Goal: Navigation & Orientation: Find specific page/section

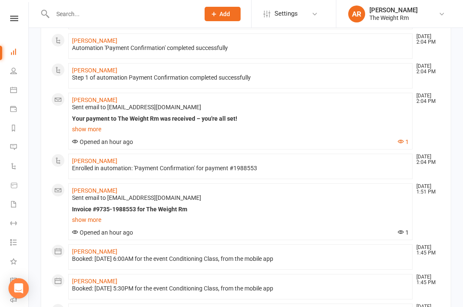
scroll to position [306, 0]
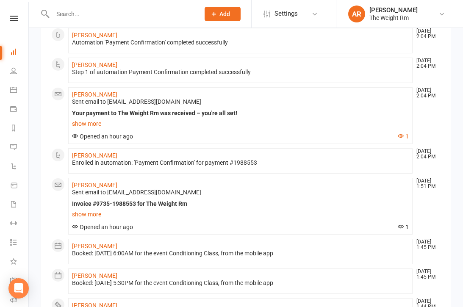
click at [92, 119] on link "show more" at bounding box center [240, 124] width 337 height 12
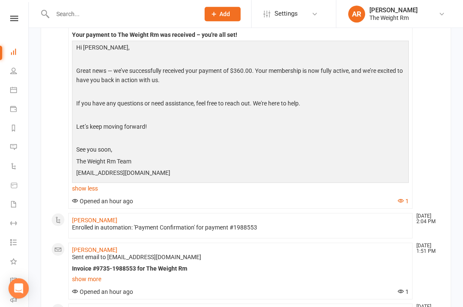
scroll to position [384, 0]
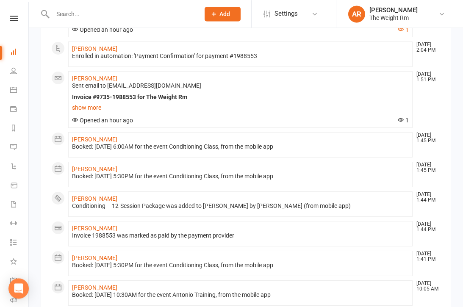
click at [96, 106] on link "show more" at bounding box center [240, 108] width 337 height 12
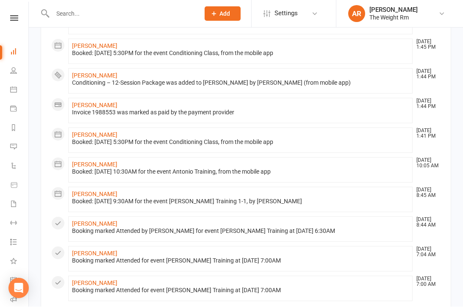
scroll to position [693, 0]
click at [12, 89] on icon at bounding box center [13, 89] width 7 height 7
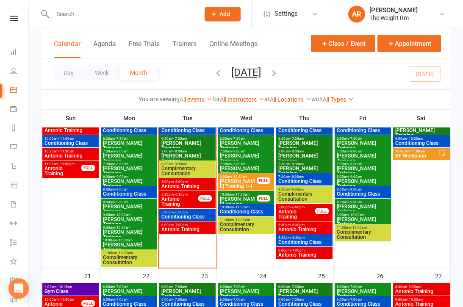
click at [197, 189] on span "Antonio Training" at bounding box center [187, 186] width 53 height 5
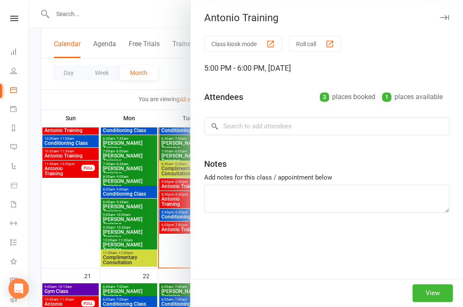
scroll to position [442, 0]
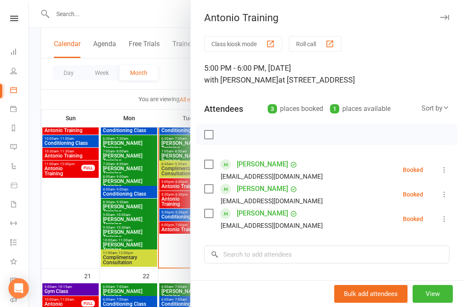
click at [133, 205] on div at bounding box center [246, 153] width 434 height 307
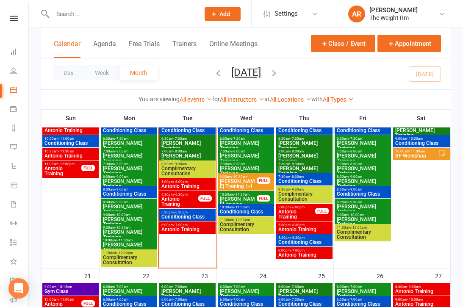
click at [184, 203] on span "Antonio Training" at bounding box center [180, 202] width 38 height 10
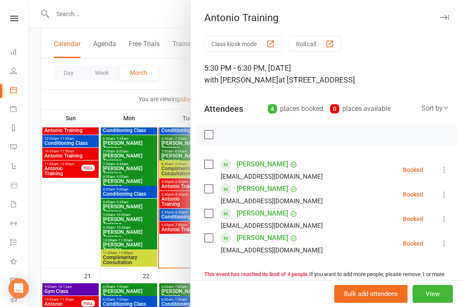
click at [160, 227] on div at bounding box center [246, 153] width 434 height 307
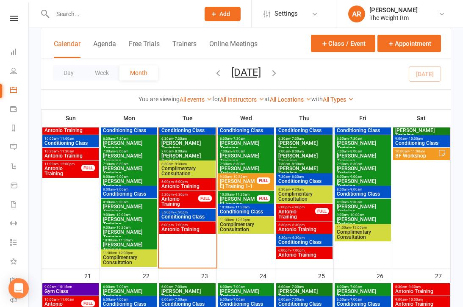
click at [178, 217] on span "Conditioning Class" at bounding box center [187, 216] width 53 height 5
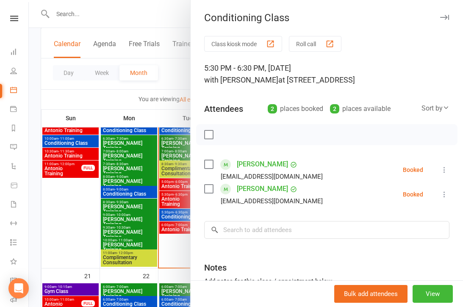
click at [160, 225] on div at bounding box center [246, 153] width 434 height 307
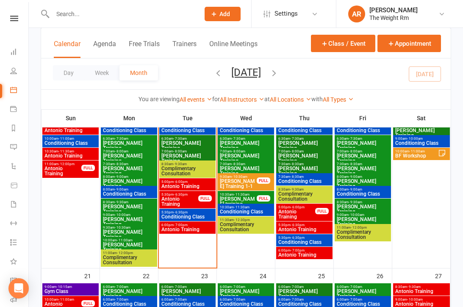
click at [183, 230] on span "Antonio Training" at bounding box center [187, 229] width 53 height 5
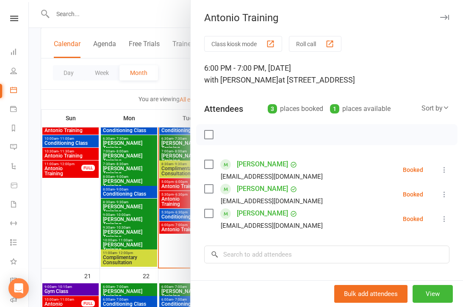
click at [158, 227] on div at bounding box center [246, 153] width 434 height 307
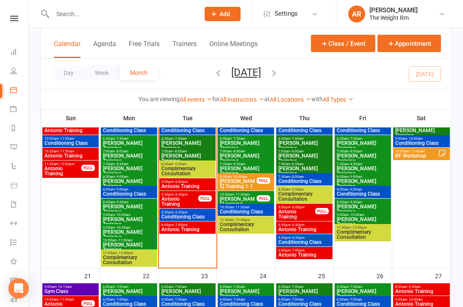
click at [292, 212] on span "Antonio Training" at bounding box center [297, 214] width 38 height 10
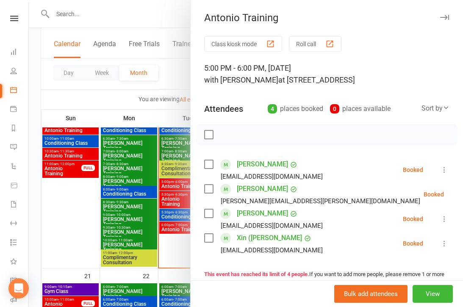
click at [156, 209] on div at bounding box center [246, 153] width 434 height 307
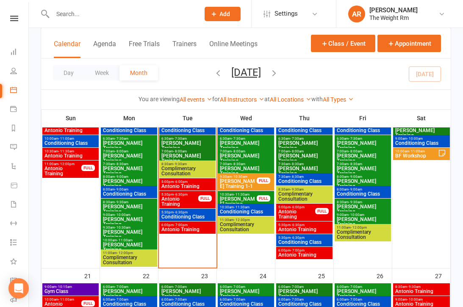
click at [303, 228] on span "Antonio Training" at bounding box center [304, 229] width 53 height 5
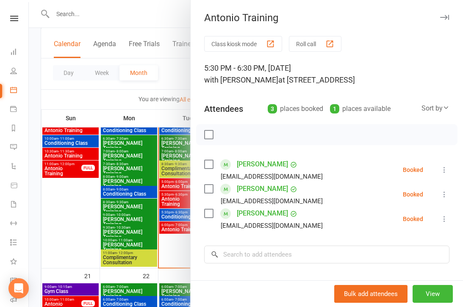
click at [153, 208] on div at bounding box center [246, 153] width 434 height 307
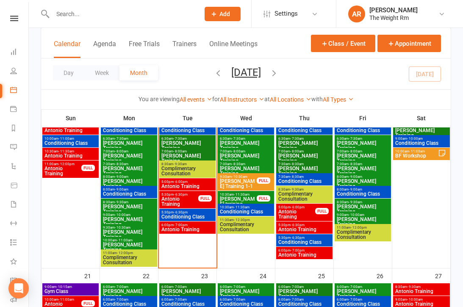
click at [305, 242] on span "Conditioning Class" at bounding box center [304, 242] width 53 height 5
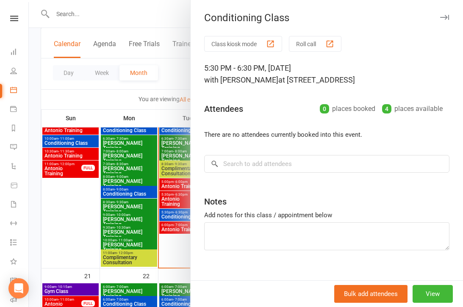
click at [157, 217] on div at bounding box center [246, 153] width 434 height 307
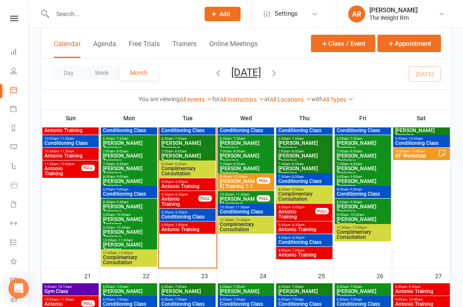
click at [305, 253] on span "Antonio Training" at bounding box center [304, 255] width 53 height 5
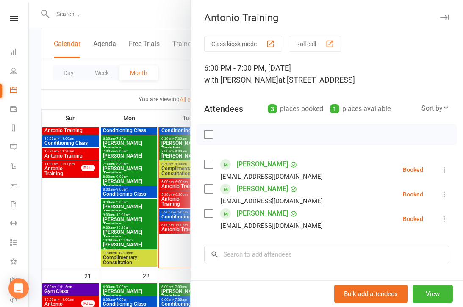
click at [144, 208] on div at bounding box center [246, 153] width 434 height 307
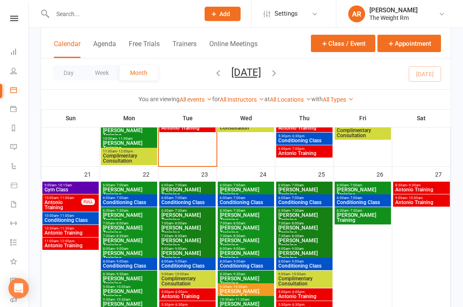
scroll to position [547, 0]
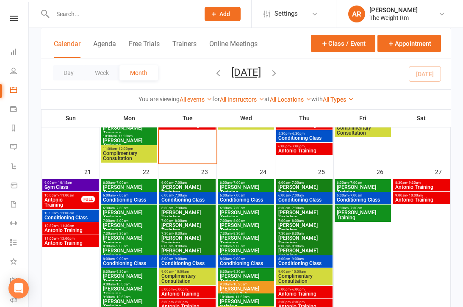
click at [87, 189] on span "Gym Class" at bounding box center [70, 187] width 53 height 5
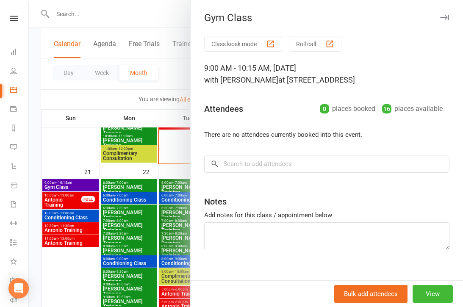
click at [69, 218] on div at bounding box center [246, 153] width 434 height 307
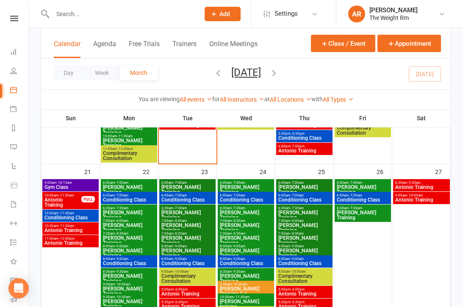
click at [68, 201] on span "Antonio Training" at bounding box center [63, 202] width 38 height 10
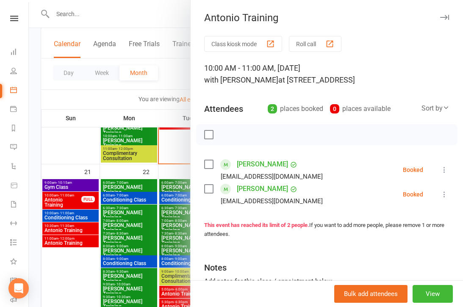
click at [70, 227] on div at bounding box center [246, 153] width 434 height 307
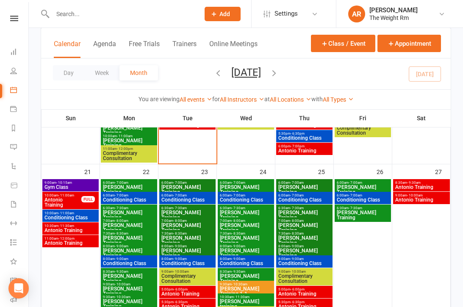
click at [78, 218] on span "Conditioning Class" at bounding box center [70, 217] width 53 height 5
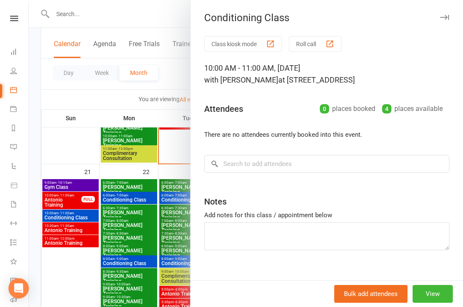
click at [77, 230] on div at bounding box center [246, 153] width 434 height 307
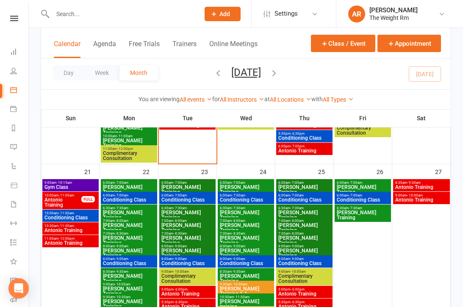
click at [76, 228] on span "Antonio Training" at bounding box center [70, 230] width 53 height 5
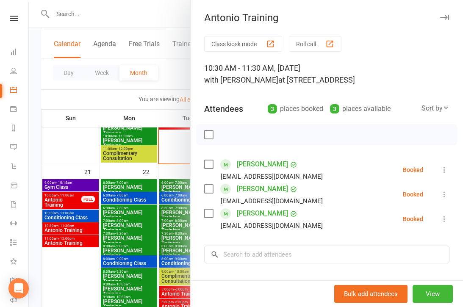
click at [73, 236] on div at bounding box center [246, 153] width 434 height 307
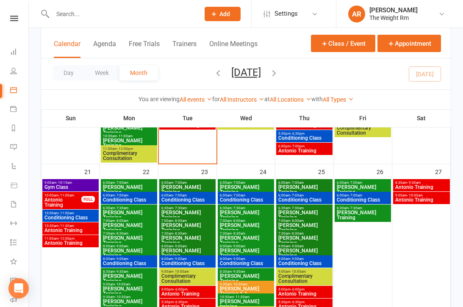
click at [81, 242] on span "Antonio Training" at bounding box center [70, 243] width 53 height 5
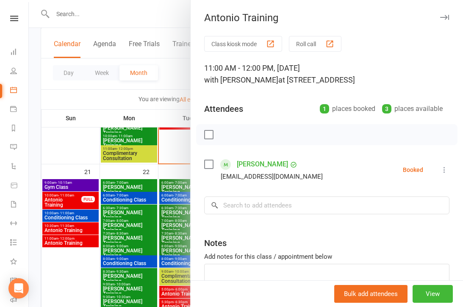
click at [92, 233] on div at bounding box center [246, 153] width 434 height 307
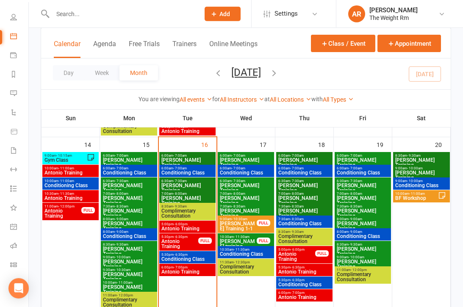
scroll to position [54, 0]
click at [14, 225] on icon at bounding box center [13, 226] width 7 height 7
